Goal: Transaction & Acquisition: Subscribe to service/newsletter

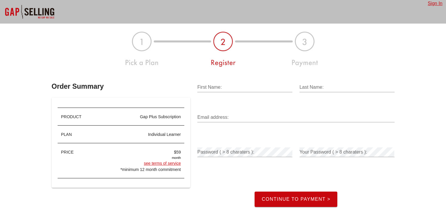
click at [235, 88] on input "First Name:" at bounding box center [244, 87] width 95 height 9
type input "[PERSON_NAME]"
type input "[EMAIL_ADDRESS][DOMAIN_NAME]"
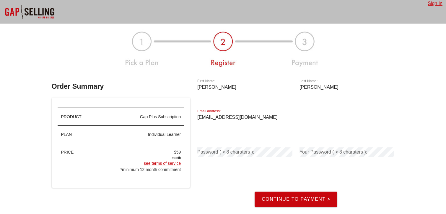
drag, startPoint x: 261, startPoint y: 119, endPoint x: 174, endPoint y: 118, distance: 86.5
click at [174, 118] on div "Order Summary PRODUCT Gap Plus Subscription PLAN individual learner PRICE $59 m…" at bounding box center [223, 139] width 350 height 142
type input "[PERSON_NAME][EMAIL_ADDRESS][PERSON_NAME][DOMAIN_NAME]"
click at [215, 176] on div "Continue to Payment >" at bounding box center [296, 189] width 204 height 44
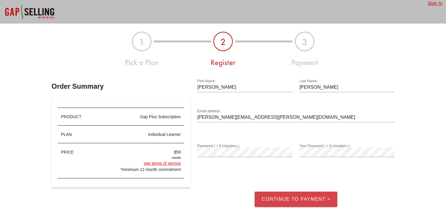
click at [304, 197] on span "Continue to Payment >" at bounding box center [295, 199] width 69 height 5
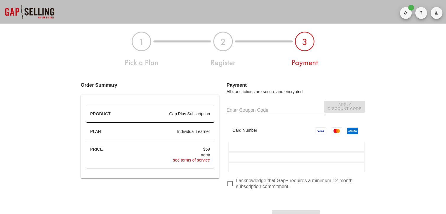
click at [256, 107] on input "text" at bounding box center [274, 110] width 97 height 9
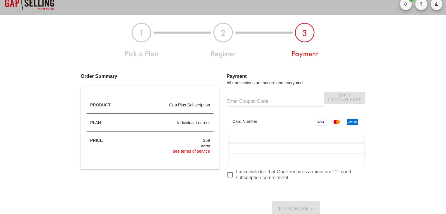
scroll to position [8, 0]
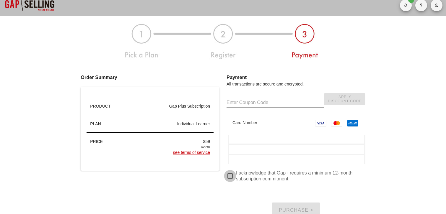
click at [230, 177] on div at bounding box center [230, 176] width 10 height 10
checkbox input "true"
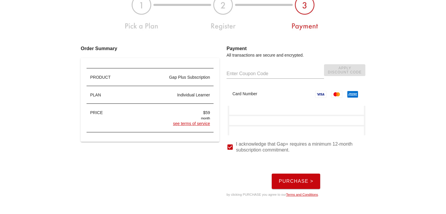
scroll to position [43, 0]
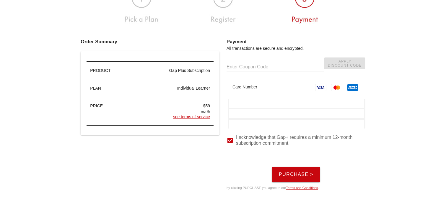
click at [337, 62] on div "Apply Discount Code" at bounding box center [295, 68] width 139 height 21
click at [294, 170] on button "Purchase >" at bounding box center [295, 174] width 49 height 15
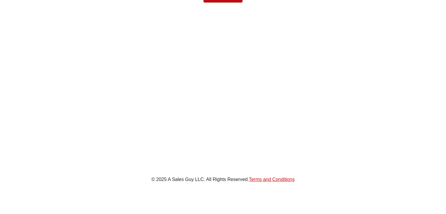
scroll to position [0, 0]
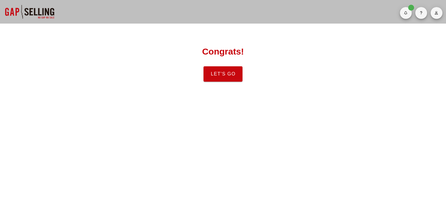
click at [215, 73] on span "Let's Go" at bounding box center [222, 73] width 25 height 5
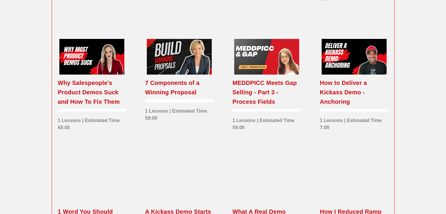
scroll to position [331, 0]
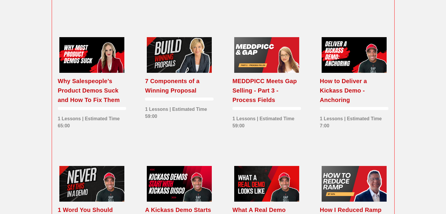
click at [181, 72] on div at bounding box center [179, 55] width 65 height 36
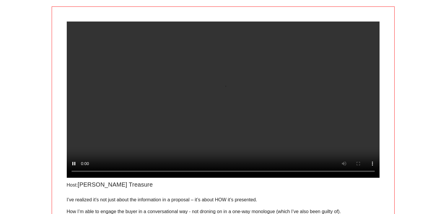
scroll to position [39, 0]
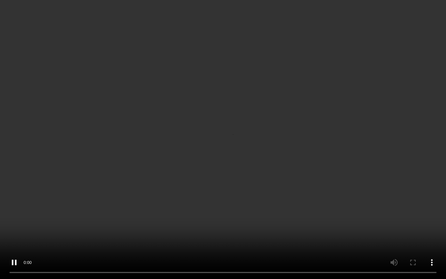
click at [199, 147] on video at bounding box center [223, 139] width 446 height 279
click at [283, 51] on video at bounding box center [223, 139] width 446 height 279
